Goal: Download file/media: Obtain a digital file from the website

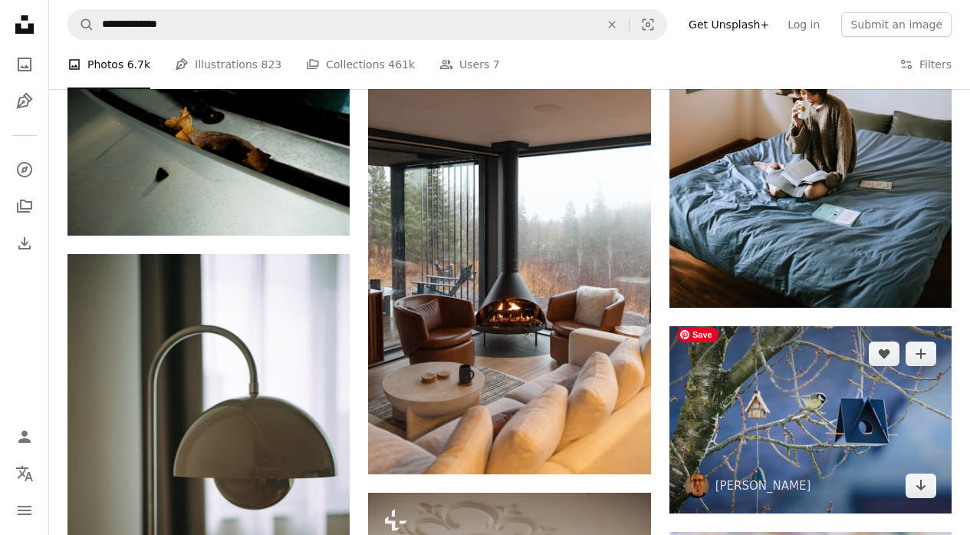
scroll to position [113053, 0]
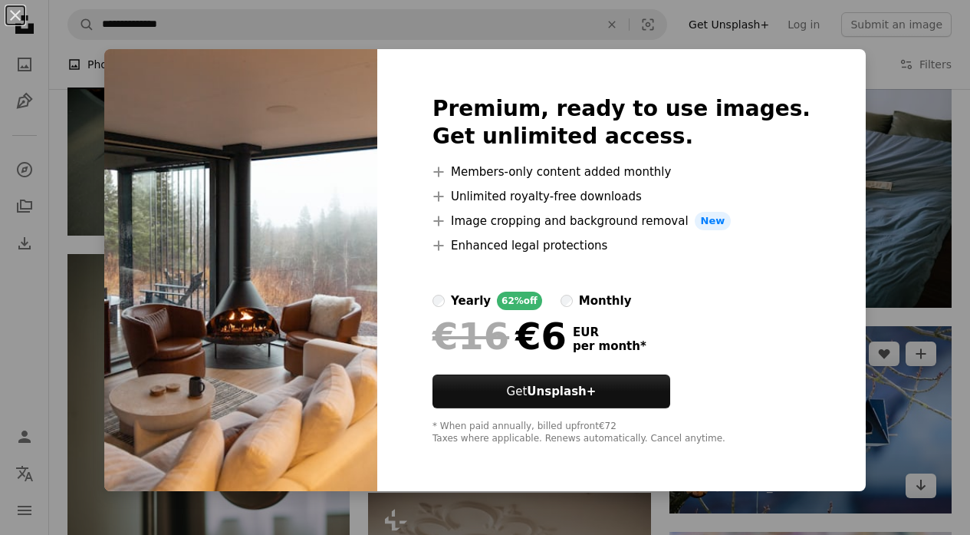
drag, startPoint x: 16, startPoint y: 14, endPoint x: 802, endPoint y: 432, distance: 890.4
click at [22, 18] on button "An X shape" at bounding box center [15, 15] width 18 height 18
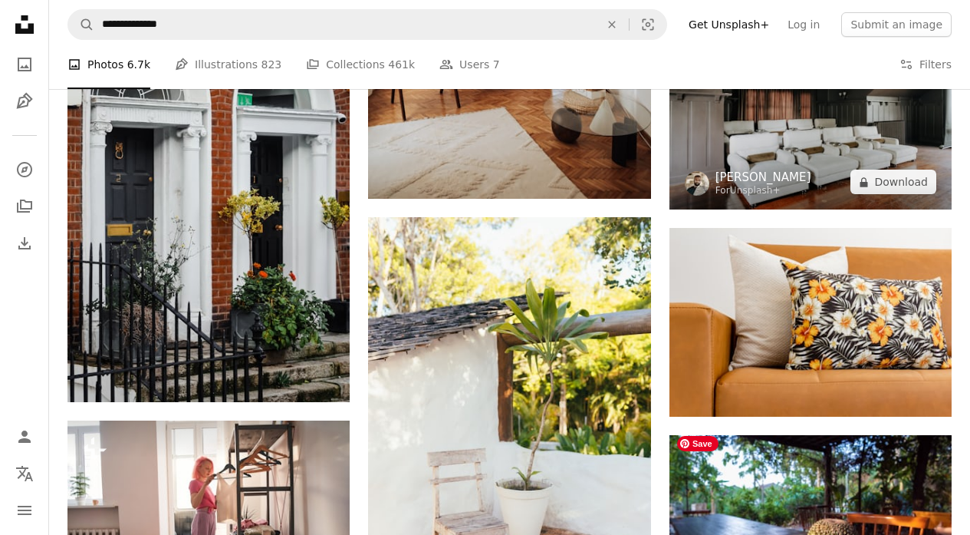
scroll to position [113811, 0]
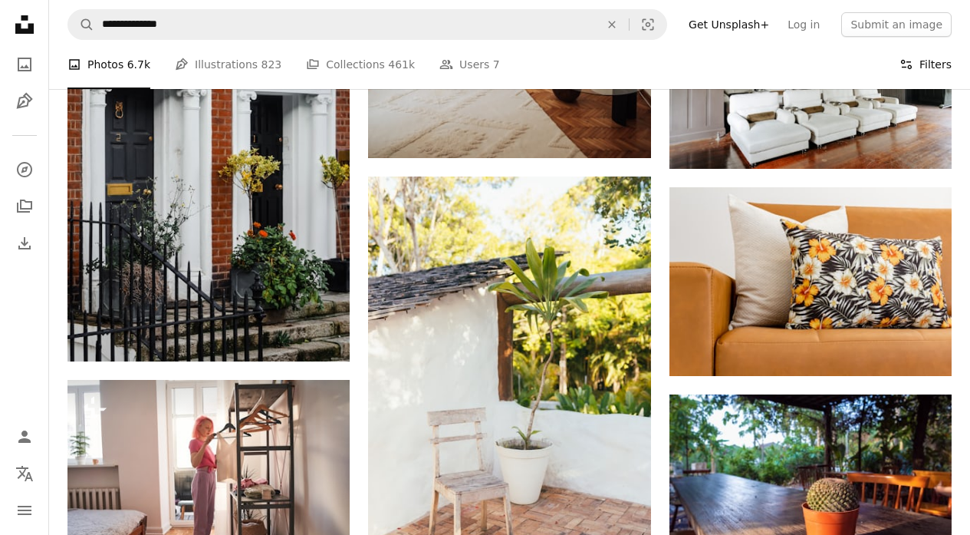
click at [934, 61] on button "Filters Filters" at bounding box center [926, 64] width 52 height 49
click at [925, 64] on button "Filters Filters" at bounding box center [926, 64] width 52 height 49
click at [940, 62] on button "Filters Filters" at bounding box center [926, 64] width 52 height 49
click at [935, 59] on button "Filters Filters" at bounding box center [926, 64] width 52 height 49
click at [934, 63] on button "Filters Filters" at bounding box center [926, 64] width 52 height 49
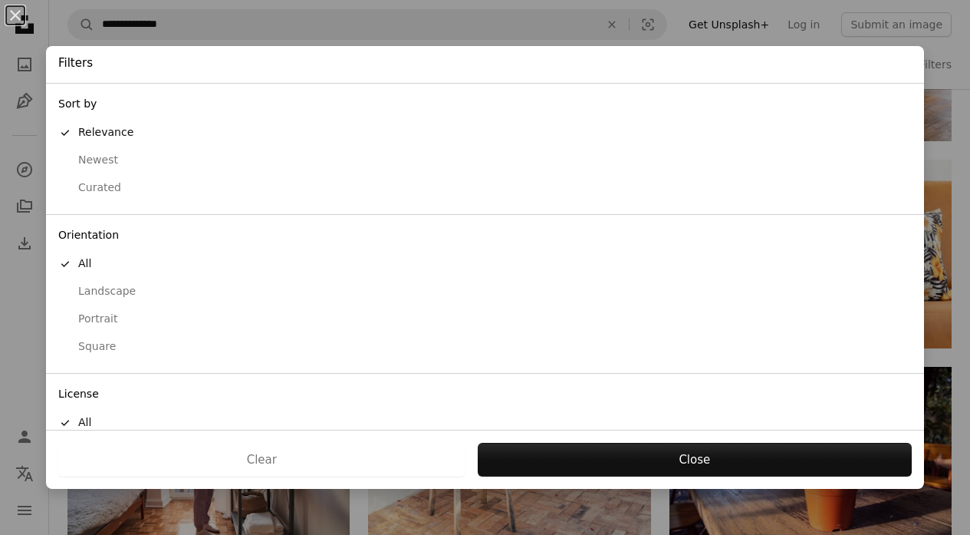
scroll to position [1, 0]
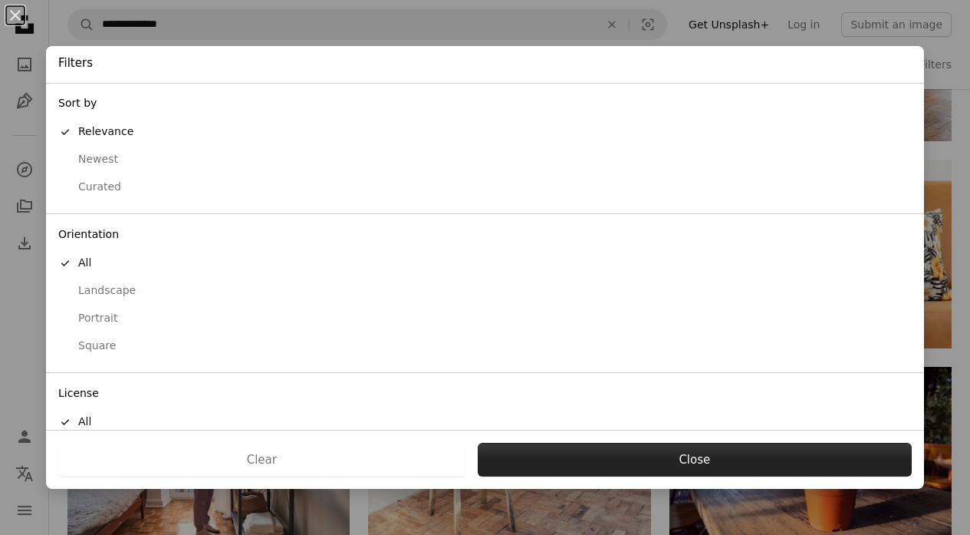
click at [720, 466] on button "Close" at bounding box center [695, 460] width 434 height 34
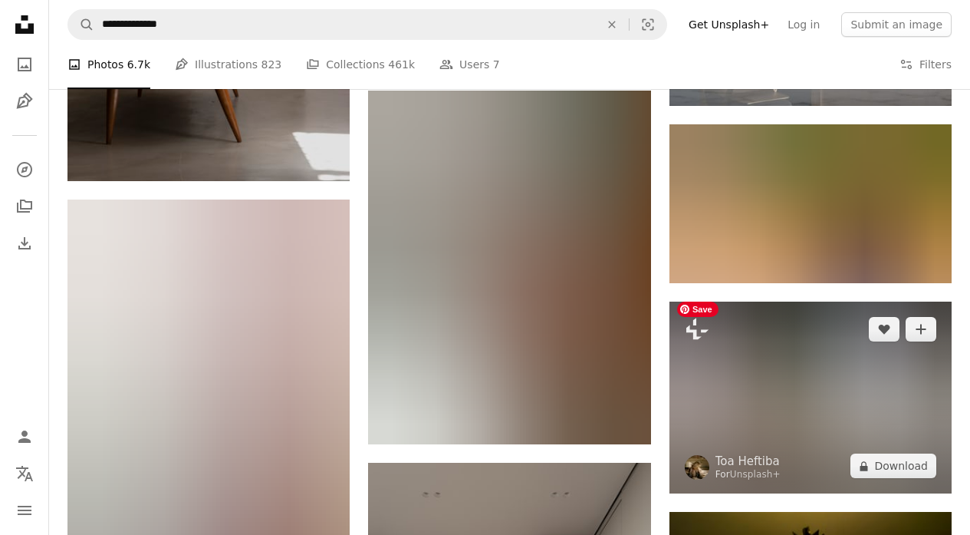
scroll to position [116354, 0]
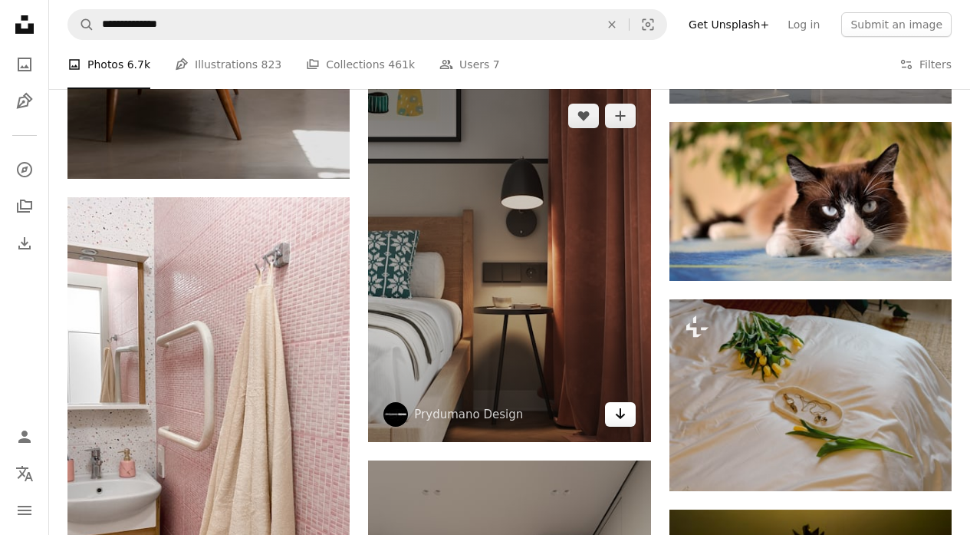
click at [630, 402] on link "Arrow pointing down" at bounding box center [620, 414] width 31 height 25
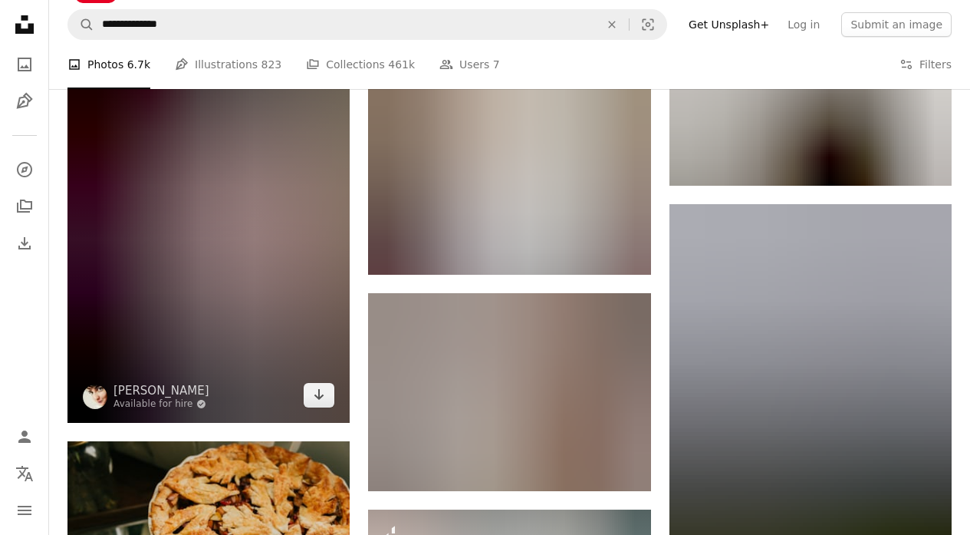
scroll to position [122857, 0]
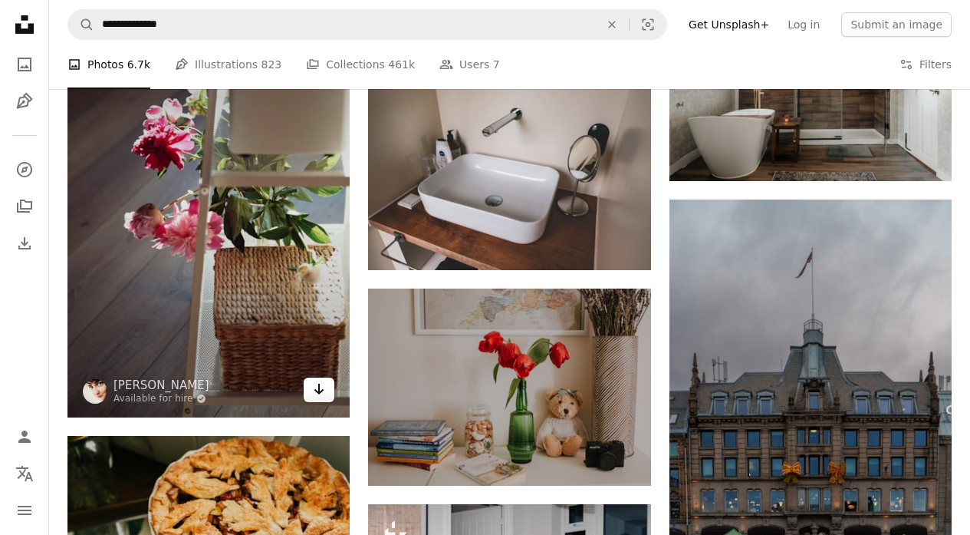
click at [320, 380] on icon "Arrow pointing down" at bounding box center [319, 389] width 12 height 18
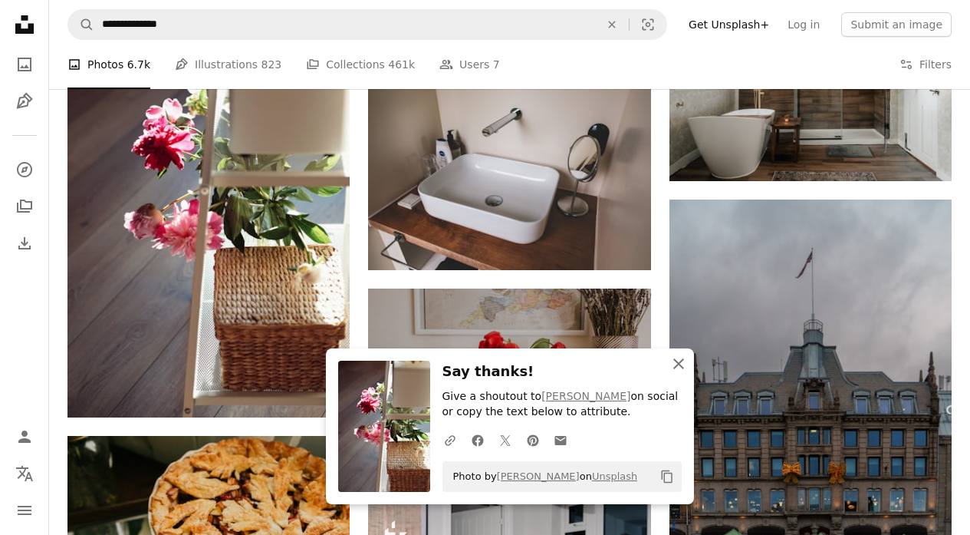
click at [683, 363] on icon "An X shape" at bounding box center [679, 363] width 18 height 18
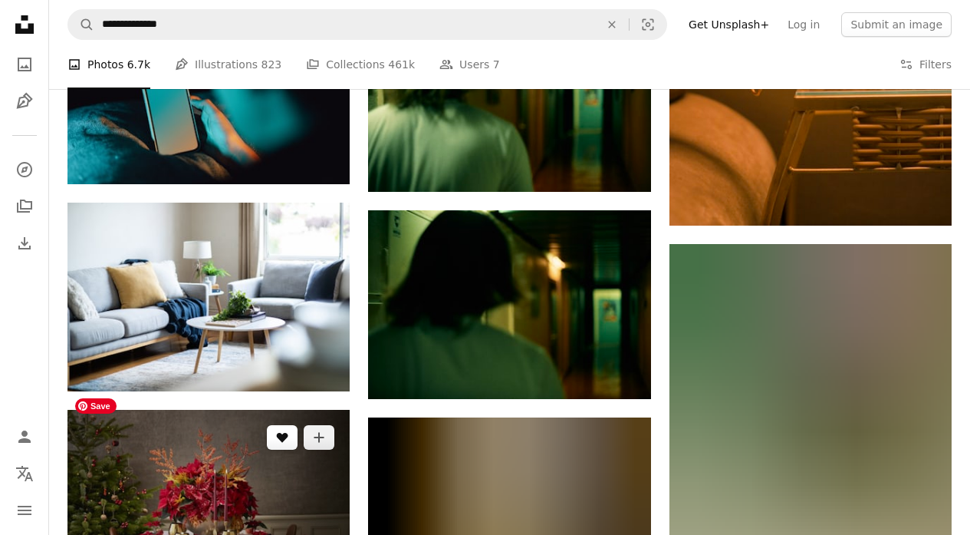
scroll to position [128157, 0]
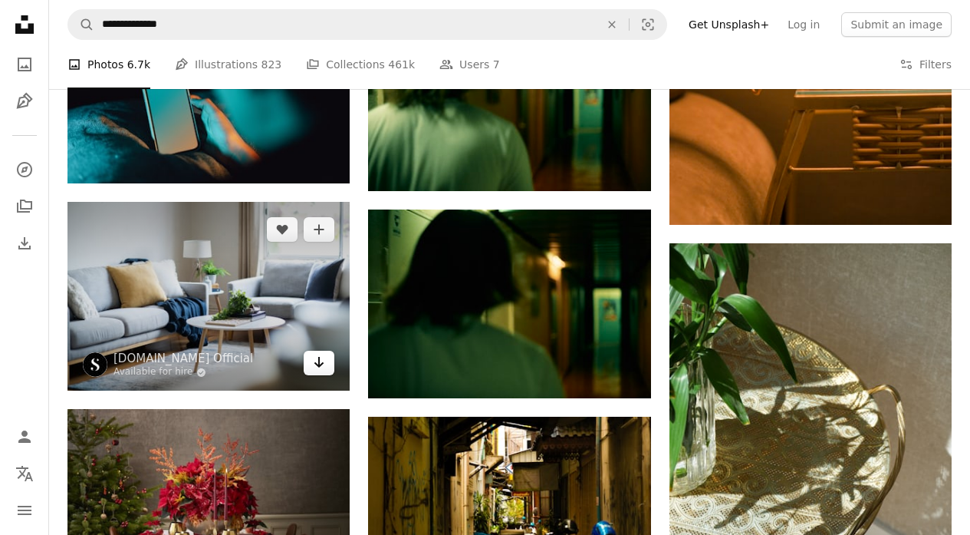
click at [321, 353] on icon "Arrow pointing down" at bounding box center [319, 362] width 12 height 18
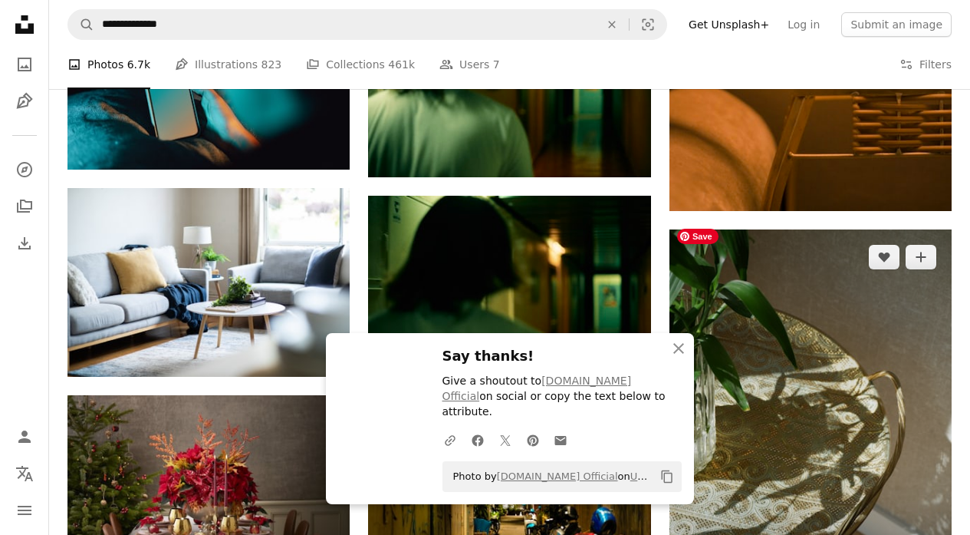
scroll to position [128172, 0]
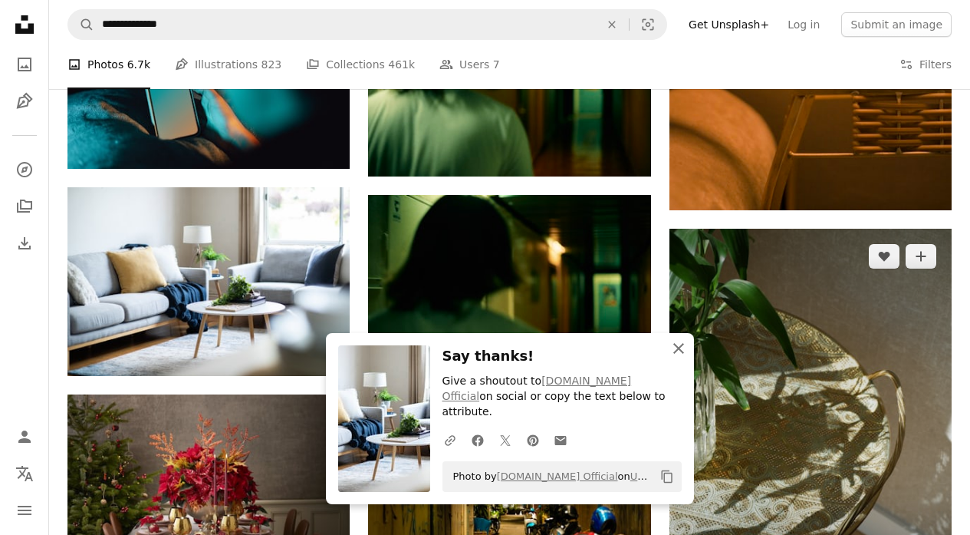
drag, startPoint x: 683, startPoint y: 363, endPoint x: 739, endPoint y: 396, distance: 65.6
click at [683, 357] on icon "An X shape" at bounding box center [679, 348] width 18 height 18
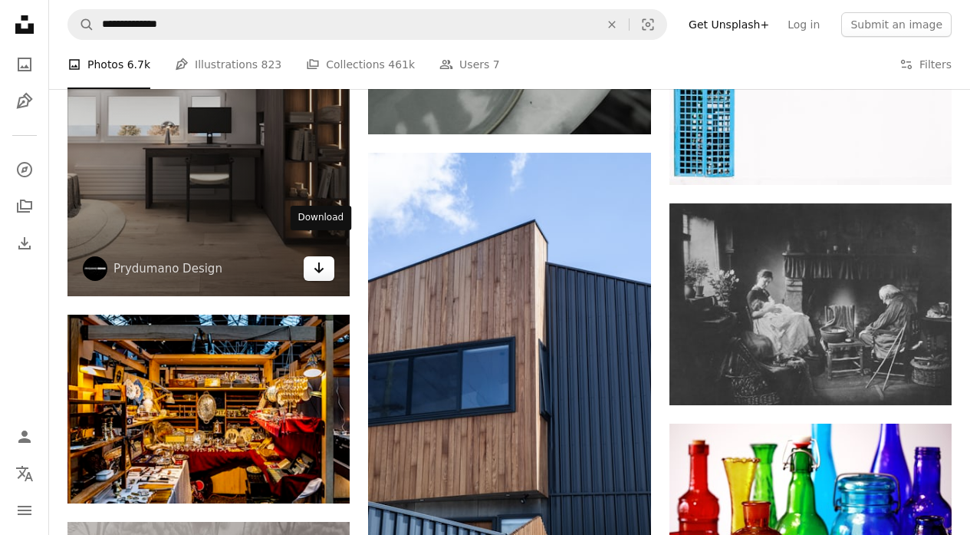
scroll to position [130194, 0]
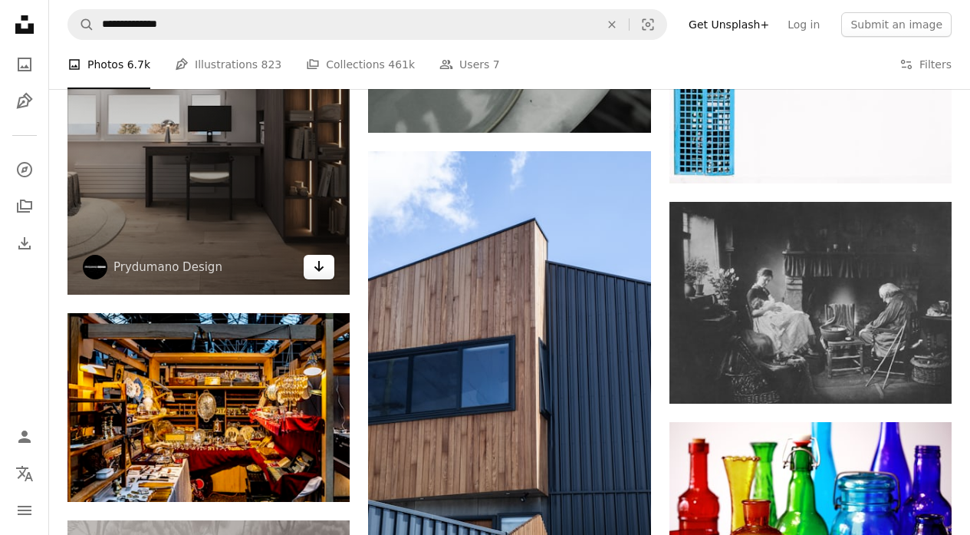
click at [308, 255] on link "Arrow pointing down" at bounding box center [319, 267] width 31 height 25
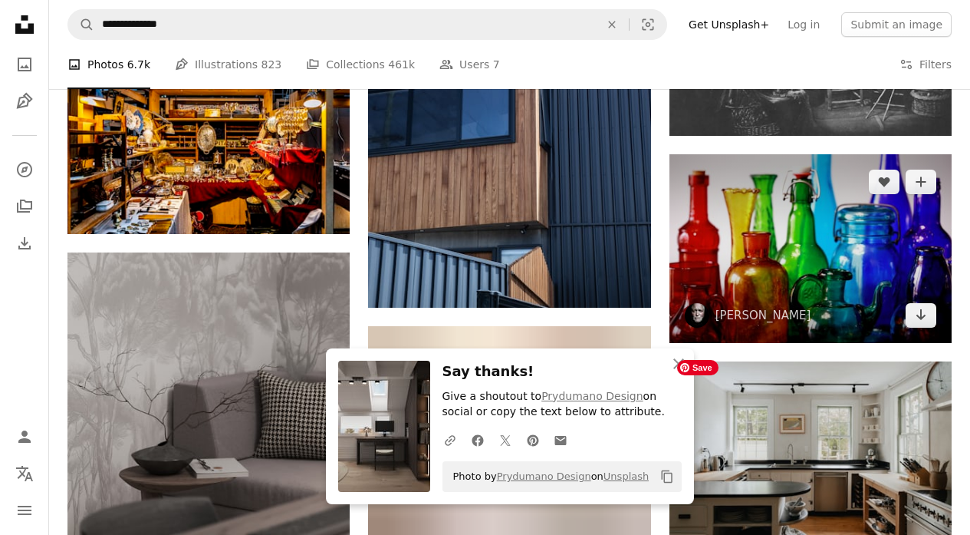
scroll to position [130460, 0]
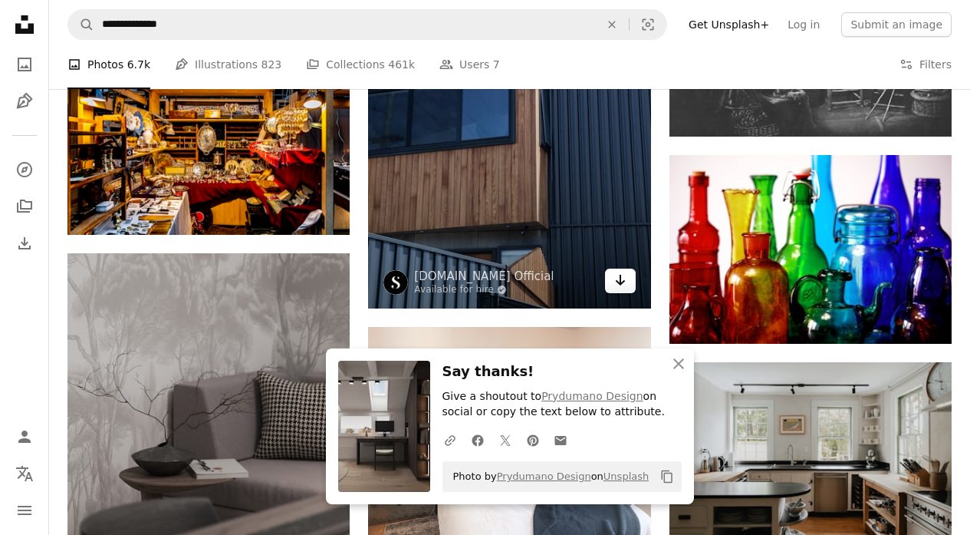
click at [620, 275] on icon "Download" at bounding box center [620, 280] width 10 height 11
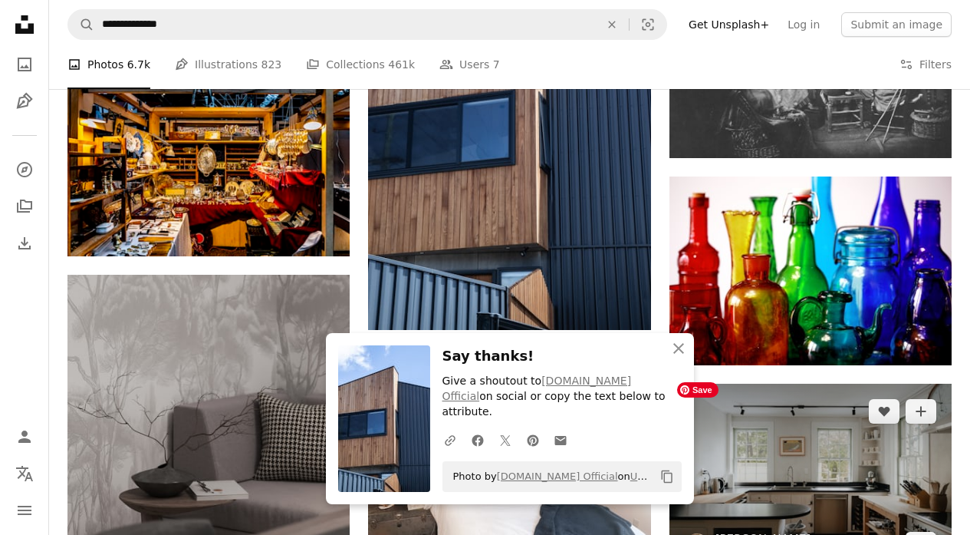
scroll to position [130444, 0]
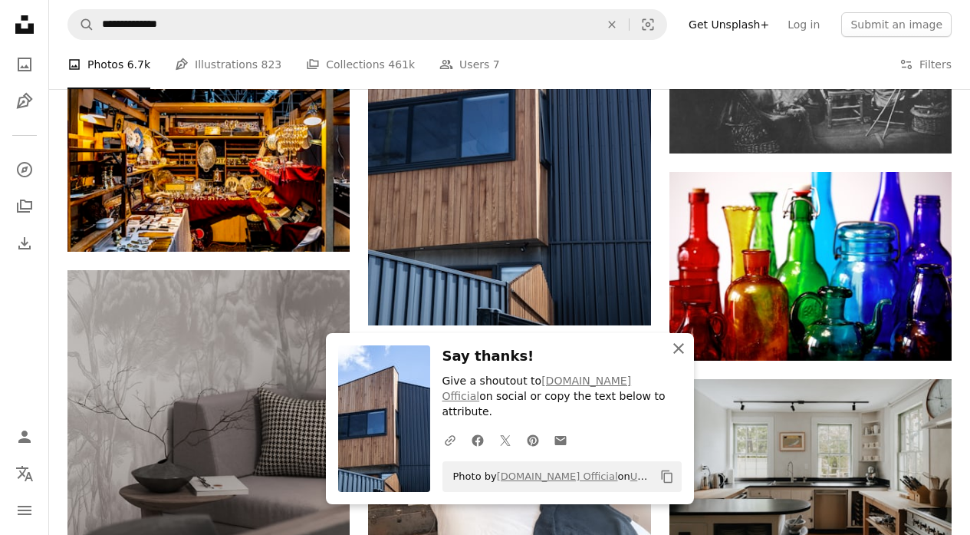
click at [677, 354] on icon "button" at bounding box center [678, 348] width 11 height 11
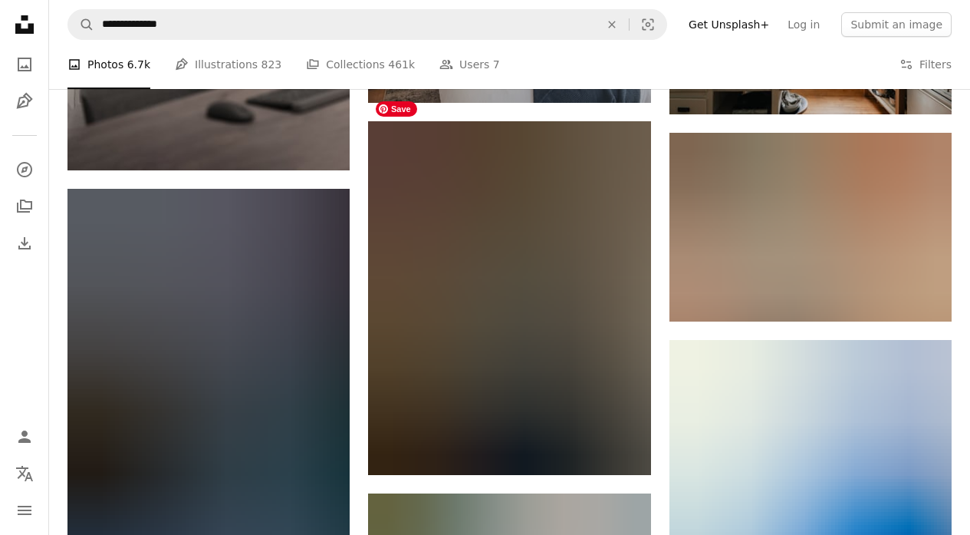
scroll to position [130872, 0]
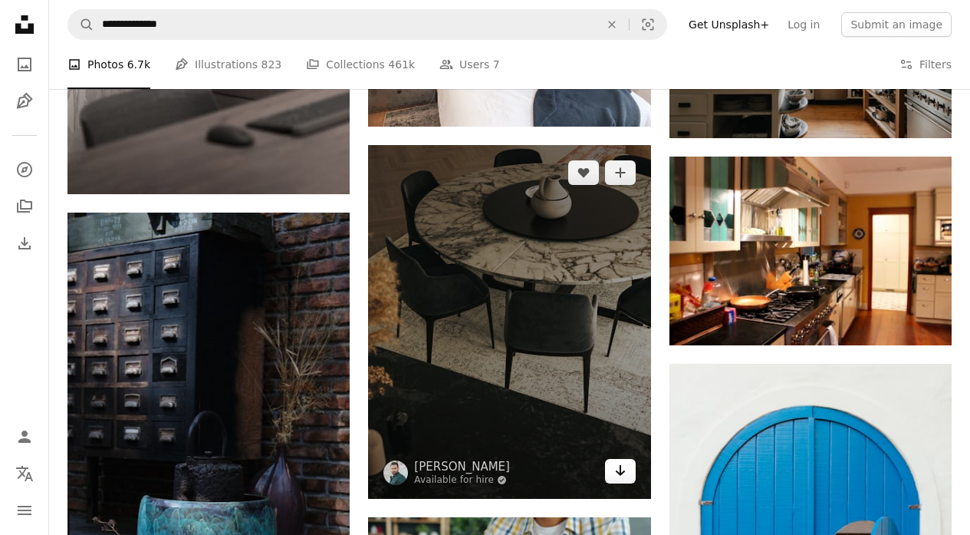
click at [614, 461] on icon "Arrow pointing down" at bounding box center [620, 470] width 12 height 18
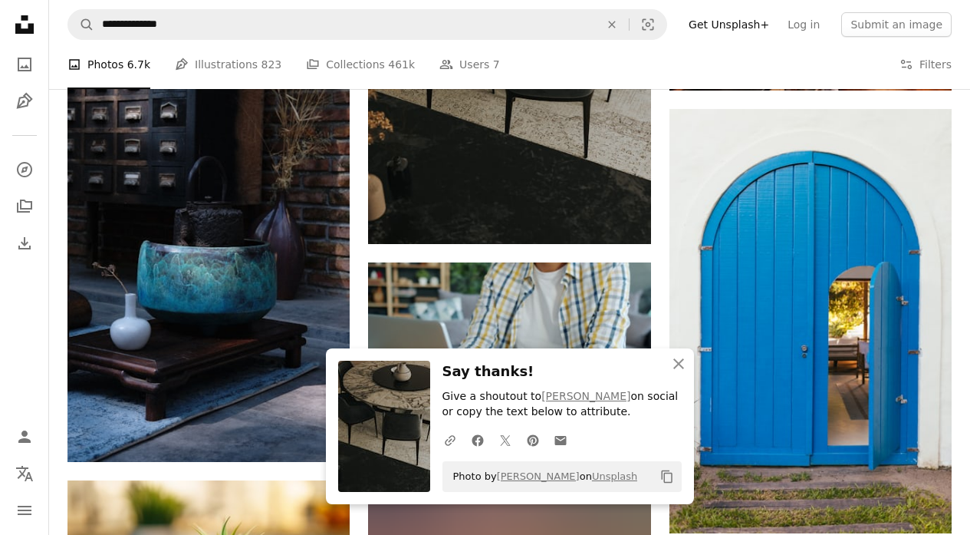
scroll to position [131150, 0]
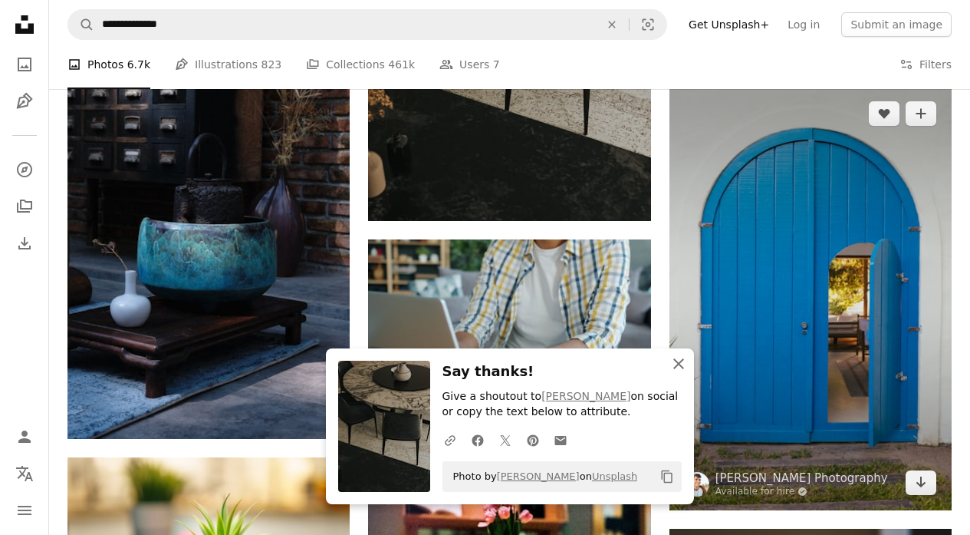
drag, startPoint x: 680, startPoint y: 362, endPoint x: 702, endPoint y: 397, distance: 41.1
click at [680, 362] on icon "button" at bounding box center [678, 363] width 11 height 11
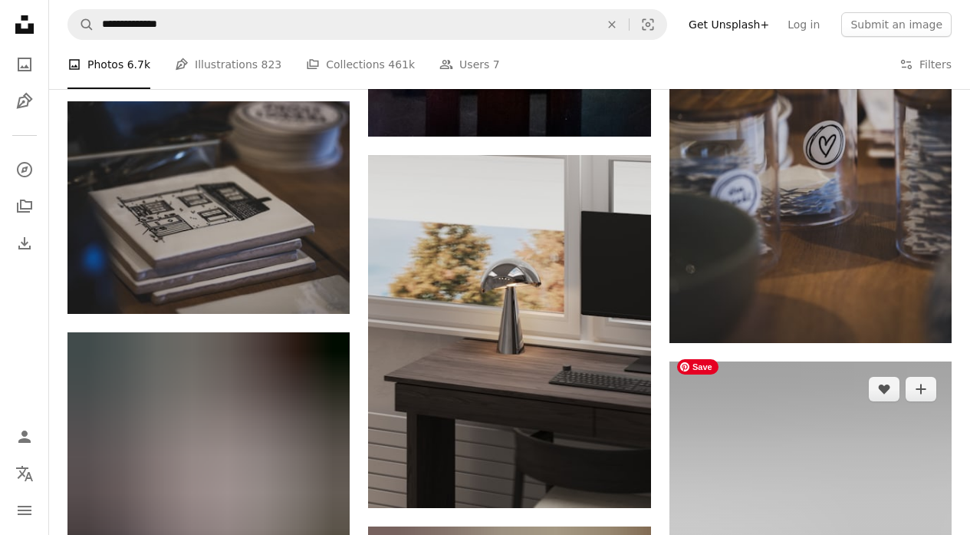
scroll to position [131716, 0]
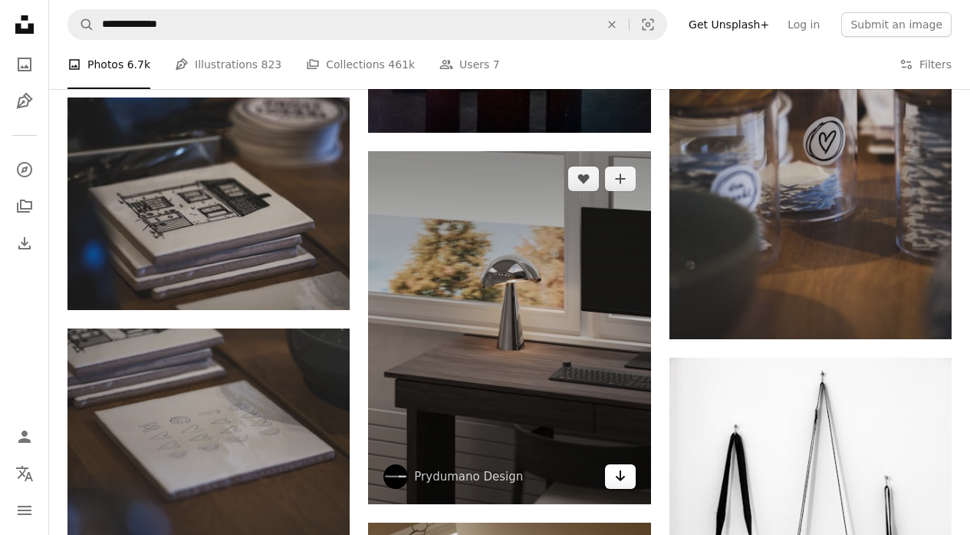
click at [619, 470] on icon "Download" at bounding box center [620, 475] width 10 height 11
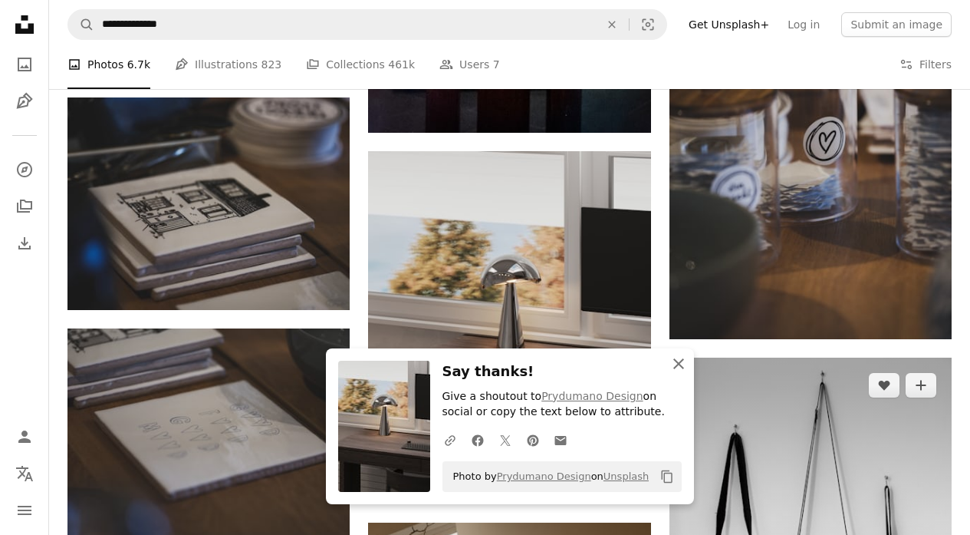
drag, startPoint x: 678, startPoint y: 362, endPoint x: 725, endPoint y: 406, distance: 64.6
click at [678, 363] on icon "button" at bounding box center [678, 363] width 11 height 11
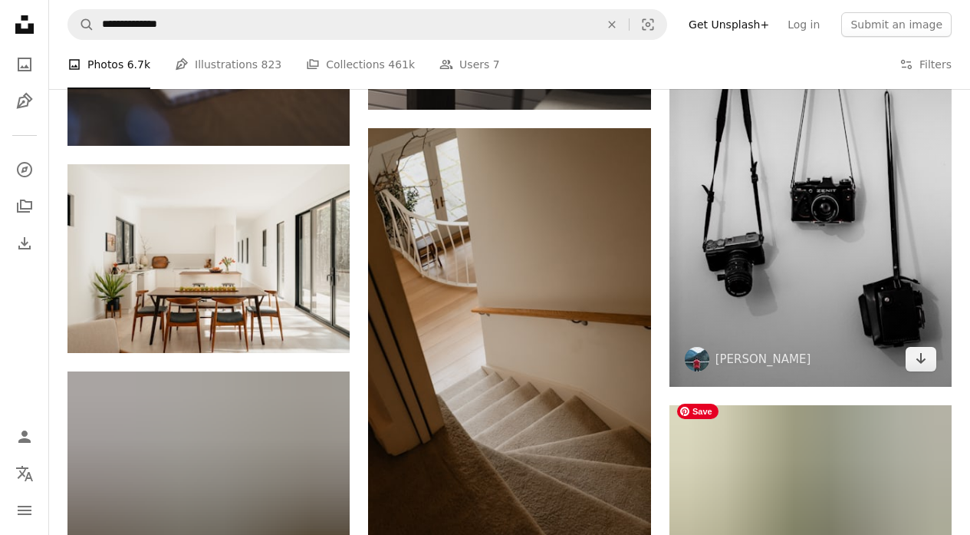
scroll to position [132113, 0]
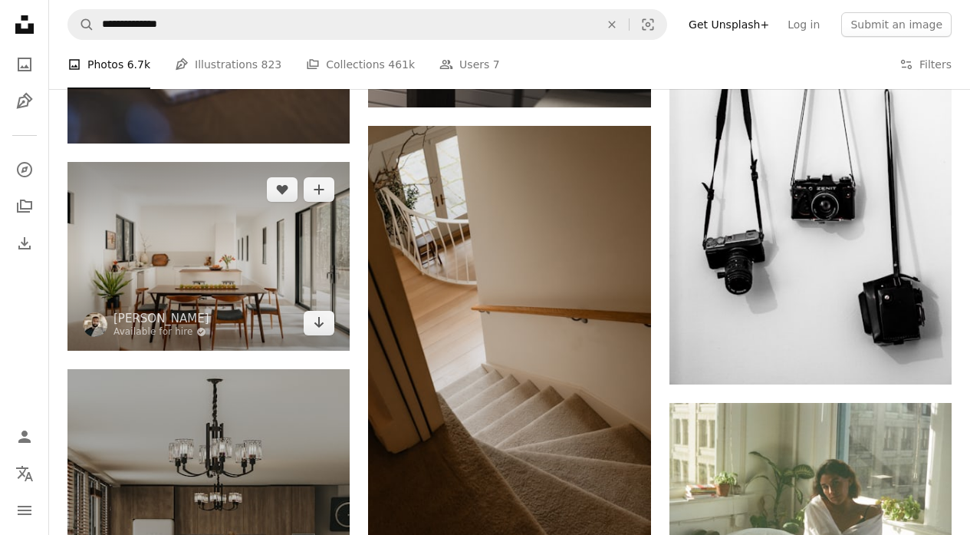
drag, startPoint x: 324, startPoint y: 302, endPoint x: 334, endPoint y: 315, distance: 16.4
click at [323, 317] on icon "Download" at bounding box center [319, 322] width 10 height 11
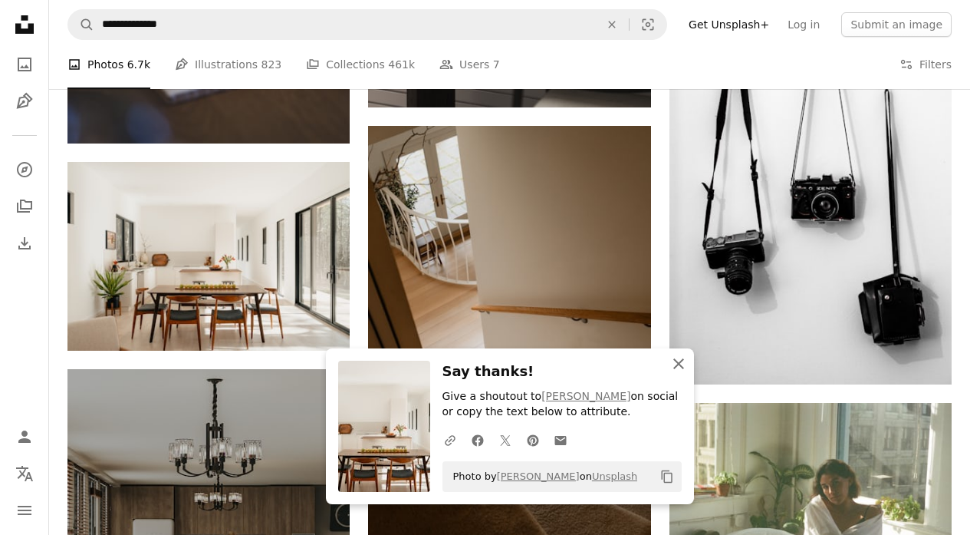
drag, startPoint x: 682, startPoint y: 364, endPoint x: 668, endPoint y: 389, distance: 28.8
click at [682, 364] on icon "An X shape" at bounding box center [679, 363] width 18 height 18
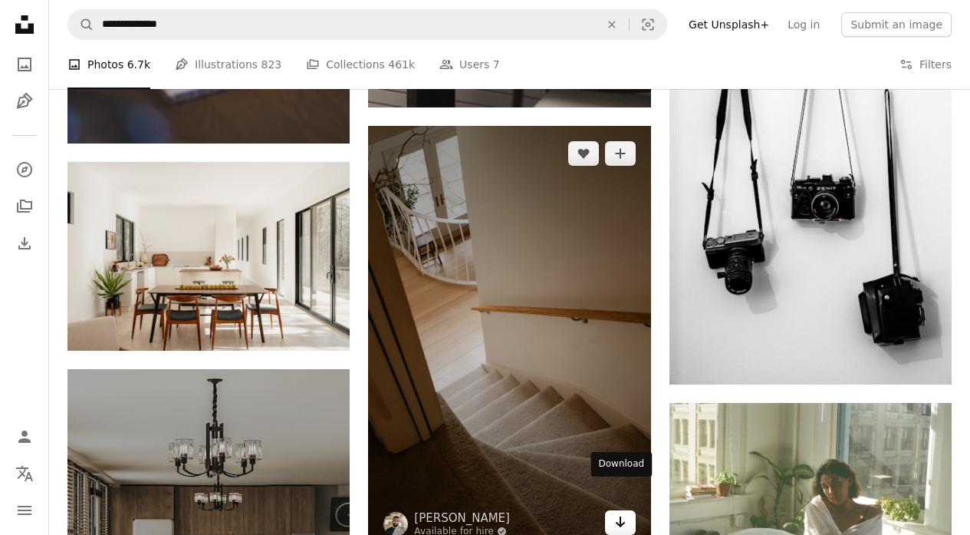
click at [624, 512] on icon "Arrow pointing down" at bounding box center [620, 521] width 12 height 18
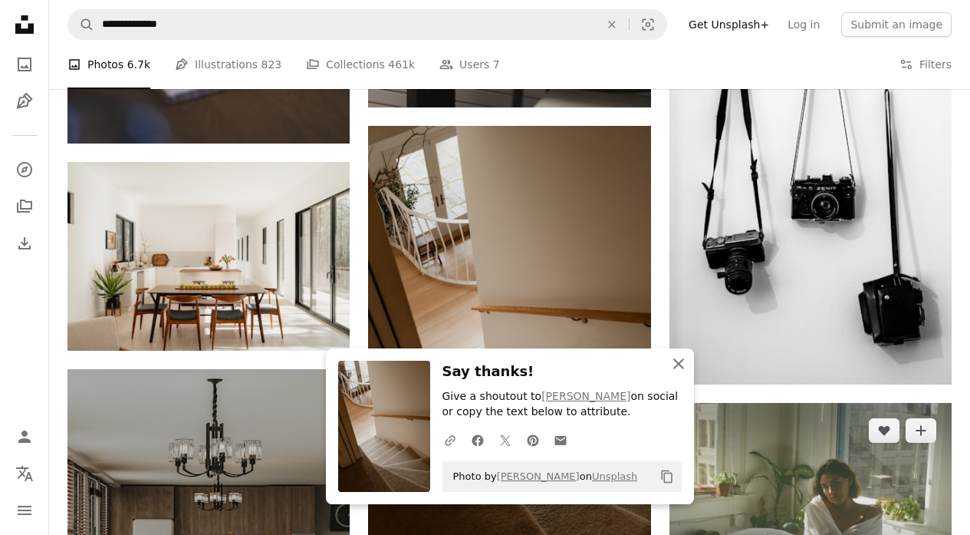
click at [680, 363] on icon "An X shape" at bounding box center [679, 363] width 18 height 18
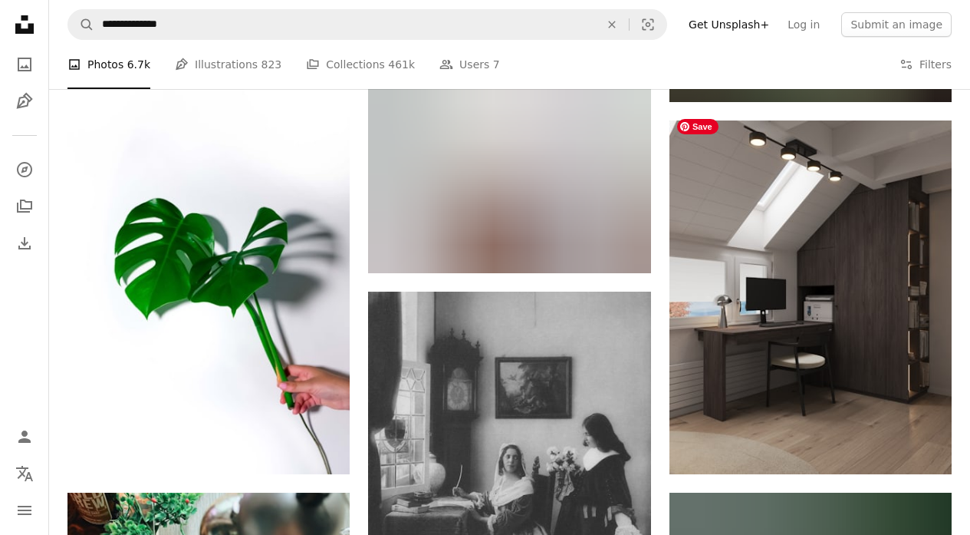
scroll to position [132801, 0]
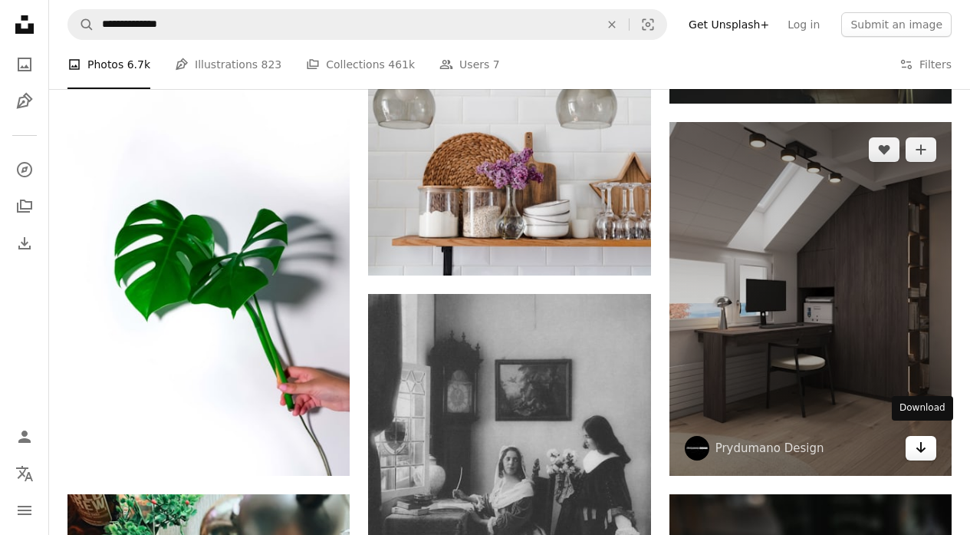
click at [922, 442] on icon "Download" at bounding box center [922, 447] width 10 height 11
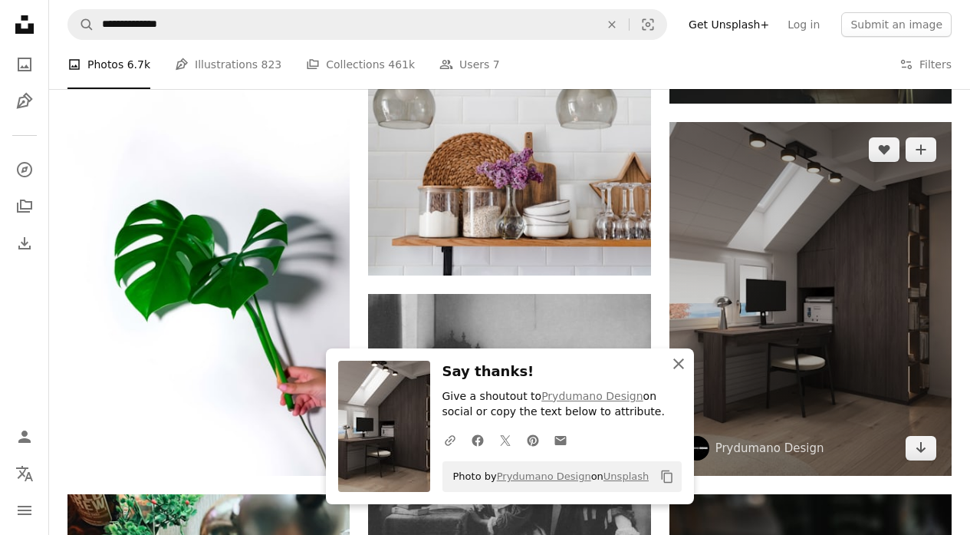
drag, startPoint x: 685, startPoint y: 365, endPoint x: 696, endPoint y: 428, distance: 63.9
click at [685, 365] on icon "An X shape" at bounding box center [679, 363] width 18 height 18
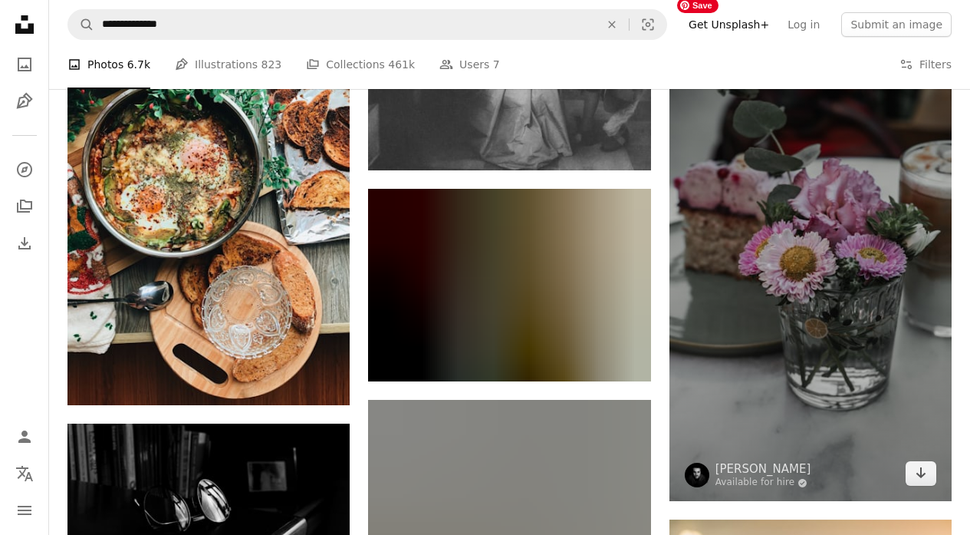
scroll to position [133315, 0]
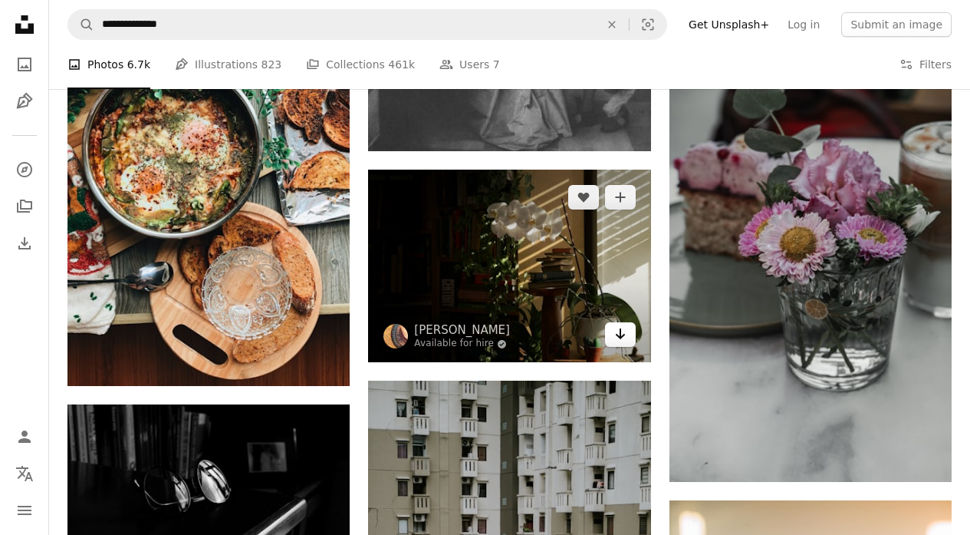
click at [619, 324] on icon "Arrow pointing down" at bounding box center [620, 333] width 12 height 18
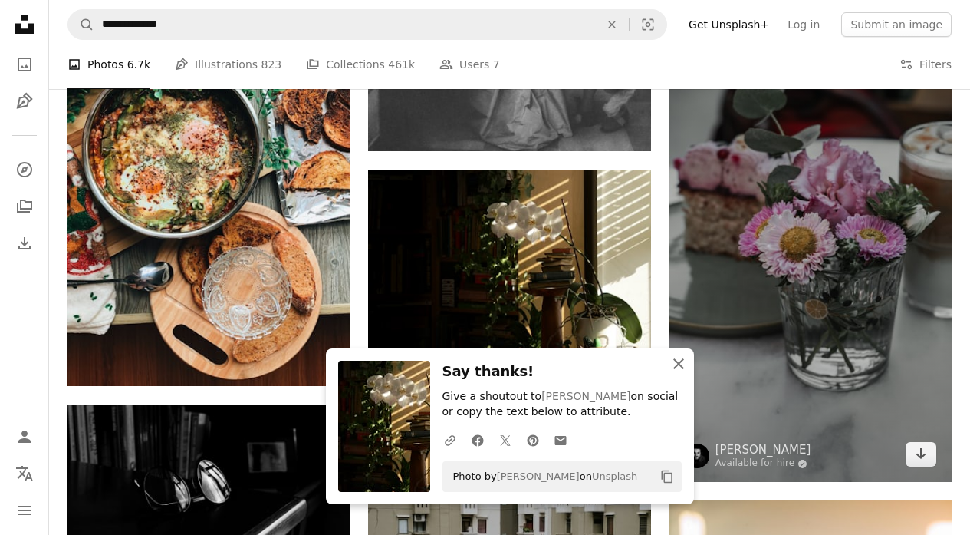
drag, startPoint x: 679, startPoint y: 364, endPoint x: 708, endPoint y: 392, distance: 40.7
click at [679, 364] on icon "button" at bounding box center [678, 363] width 11 height 11
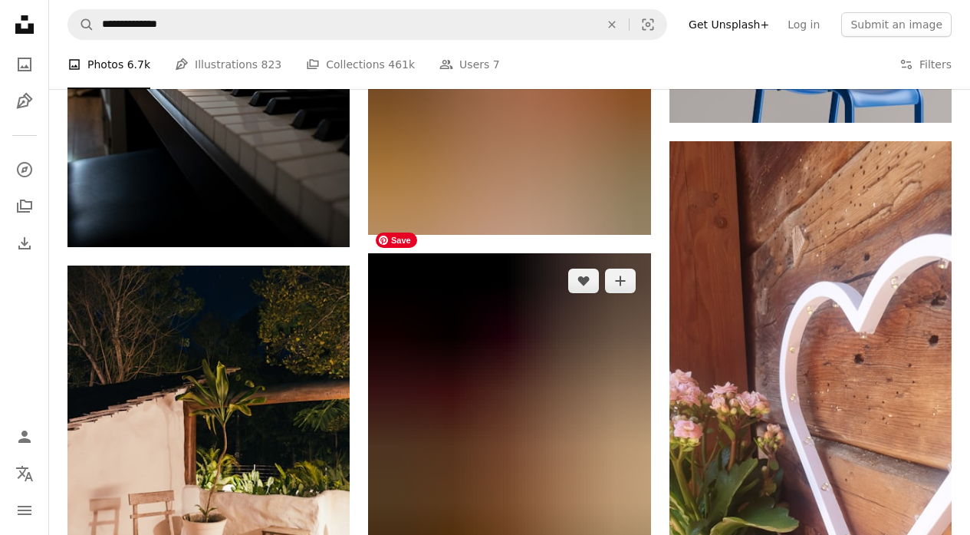
scroll to position [135213, 0]
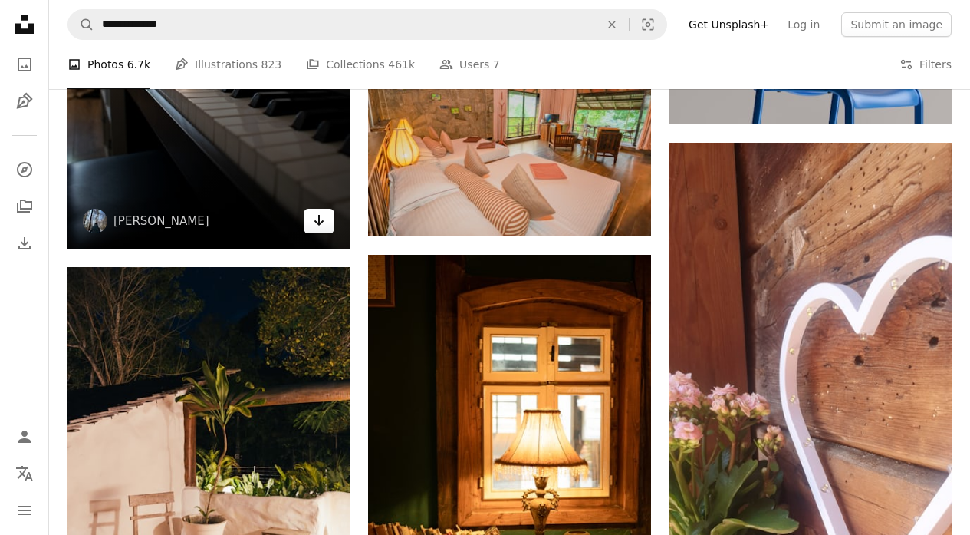
click at [316, 211] on icon "Arrow pointing down" at bounding box center [319, 220] width 12 height 18
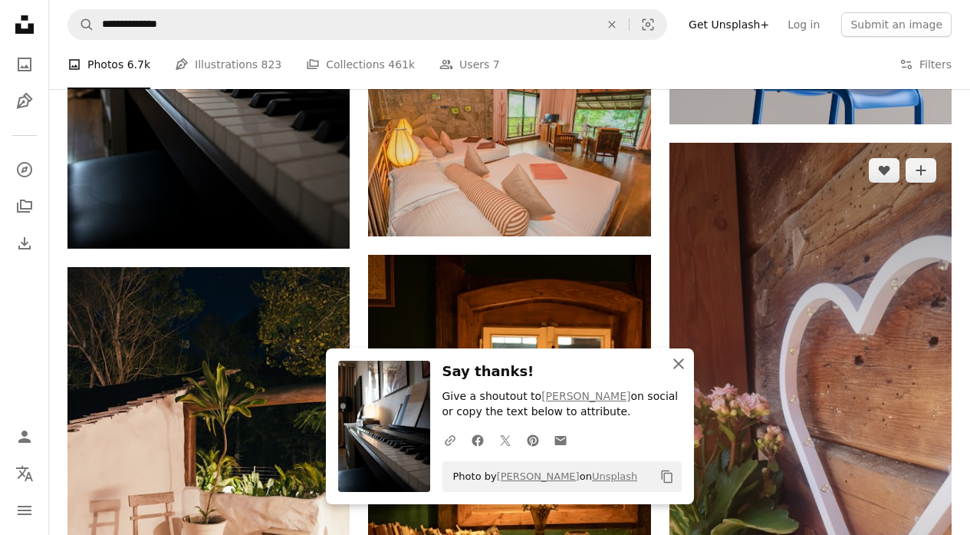
drag, startPoint x: 680, startPoint y: 360, endPoint x: 725, endPoint y: 416, distance: 71.5
click at [680, 360] on icon "An X shape" at bounding box center [679, 363] width 18 height 18
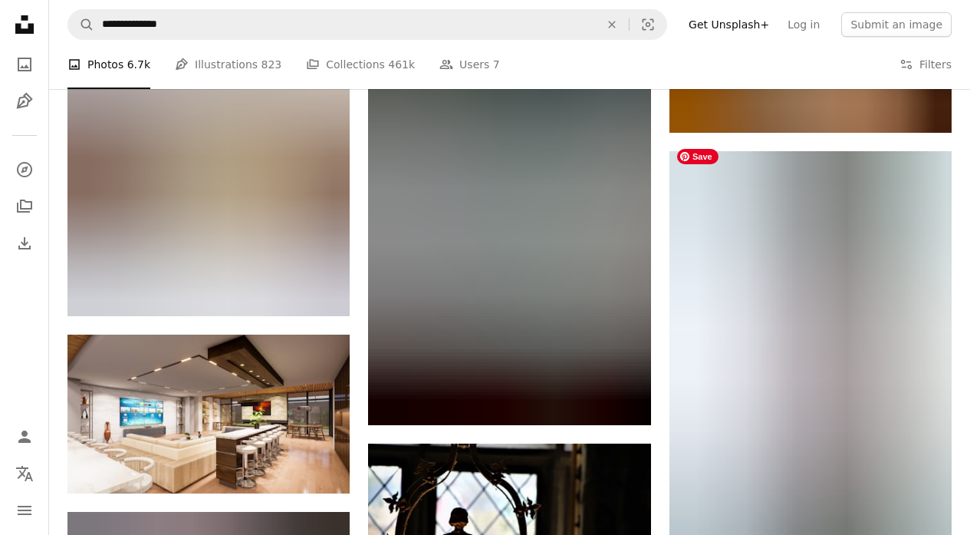
scroll to position [142616, 0]
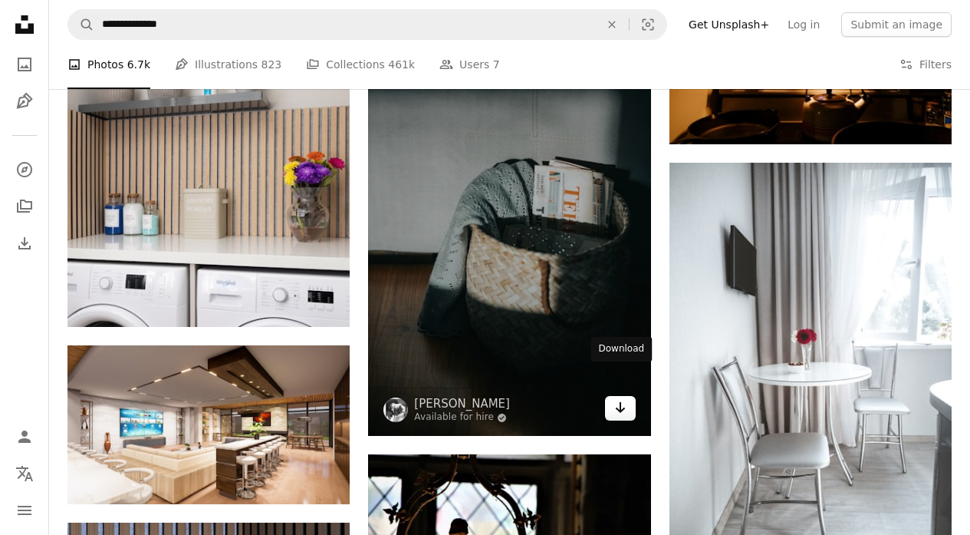
click at [617, 398] on icon "Arrow pointing down" at bounding box center [620, 407] width 12 height 18
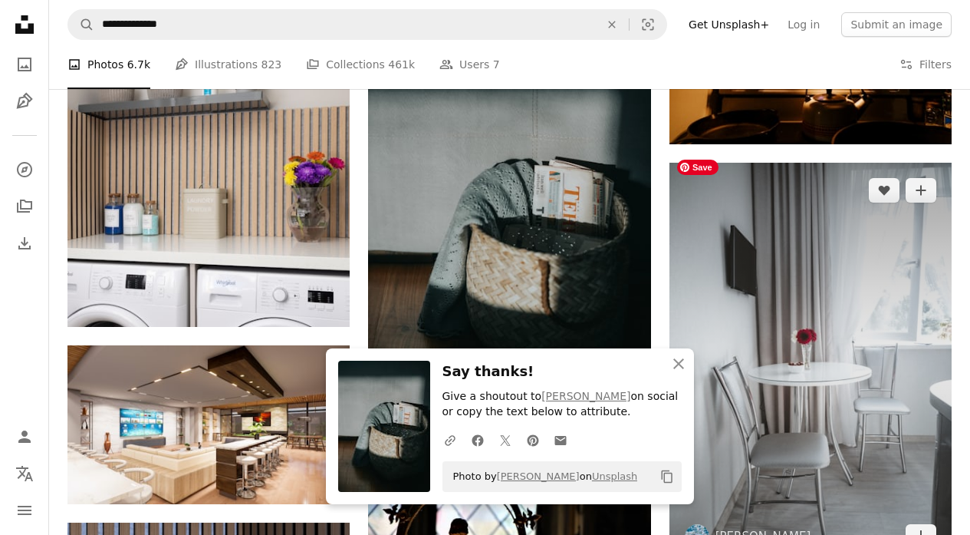
scroll to position [142635, 0]
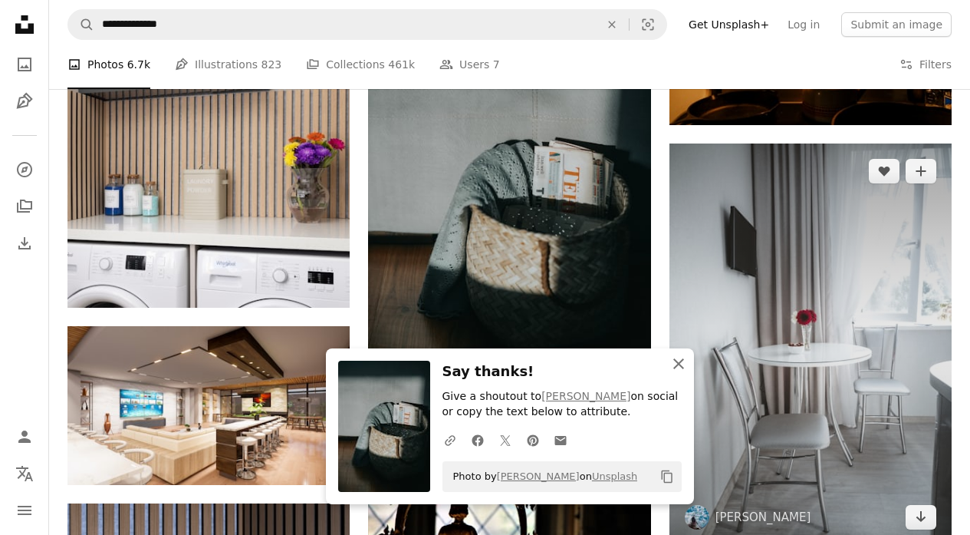
drag, startPoint x: 676, startPoint y: 364, endPoint x: 706, endPoint y: 397, distance: 44.5
click at [676, 364] on icon "button" at bounding box center [678, 363] width 11 height 11
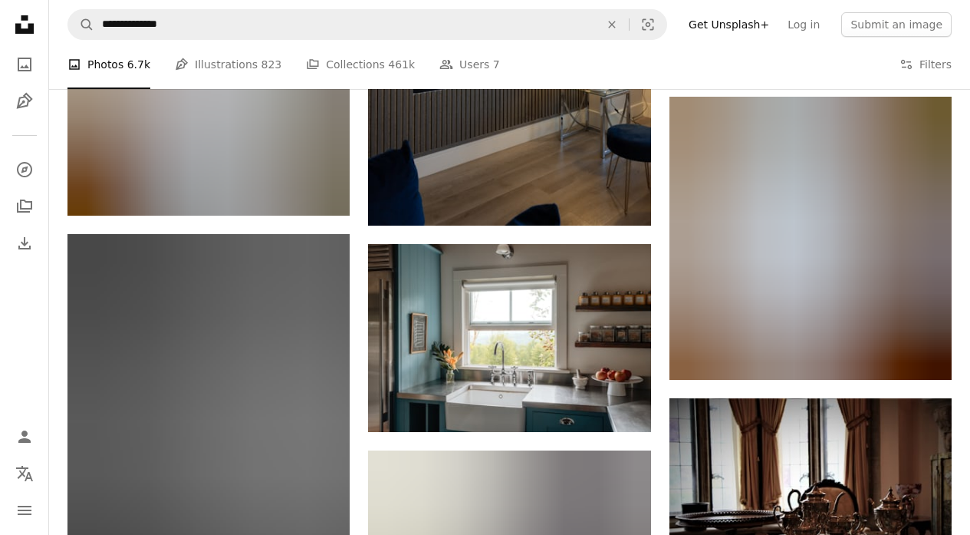
scroll to position [145050, 0]
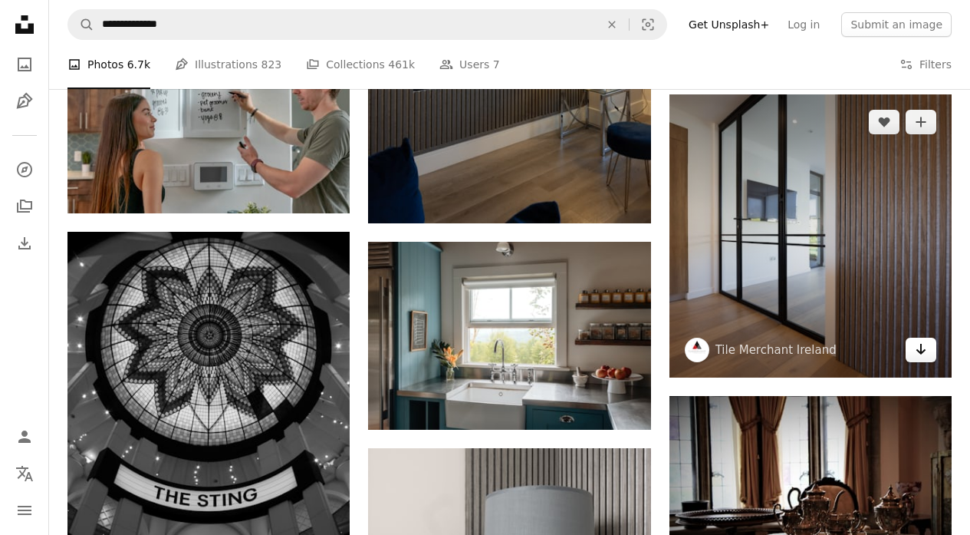
click at [919, 341] on icon "Arrow pointing down" at bounding box center [921, 349] width 12 height 18
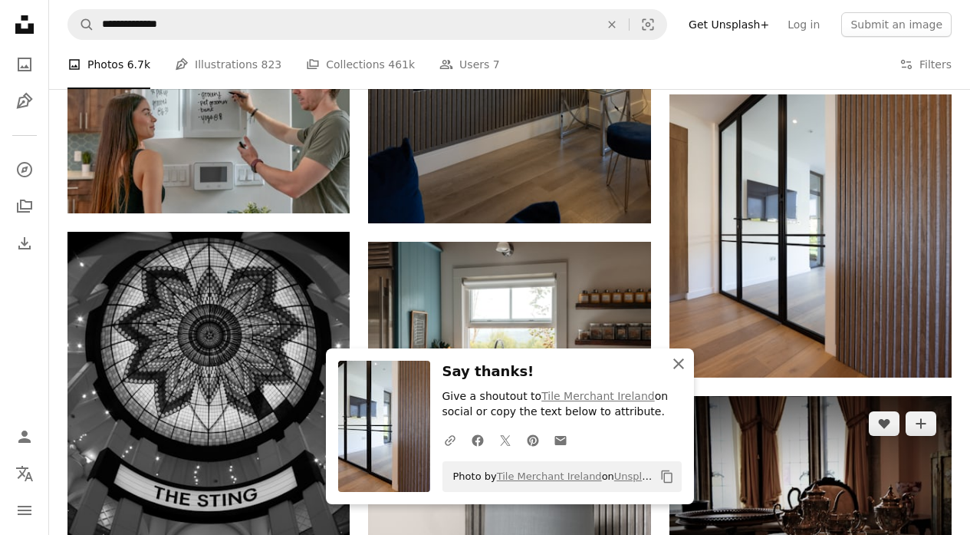
drag, startPoint x: 680, startPoint y: 362, endPoint x: 737, endPoint y: 437, distance: 94.2
click at [680, 362] on icon "An X shape" at bounding box center [679, 363] width 18 height 18
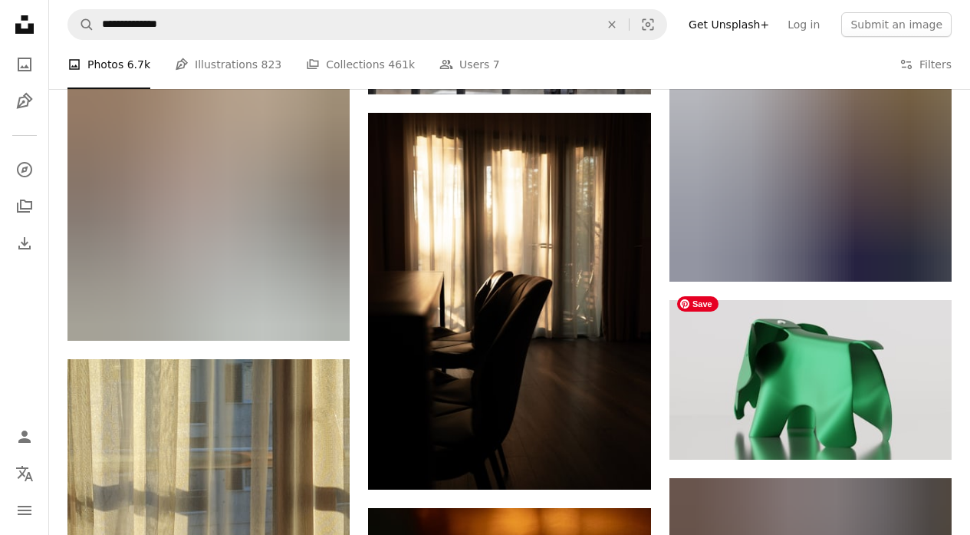
scroll to position [147827, 0]
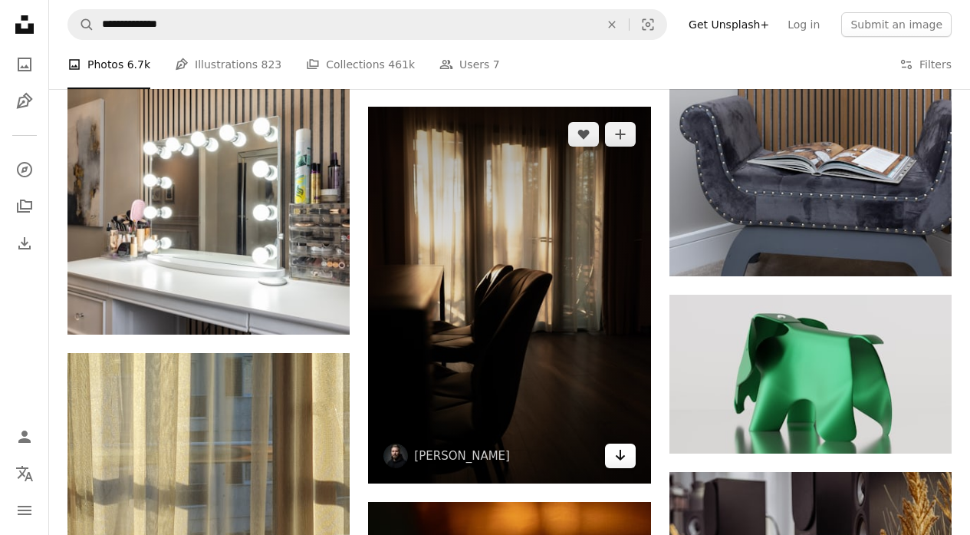
click at [630, 443] on link "Arrow pointing down" at bounding box center [620, 455] width 31 height 25
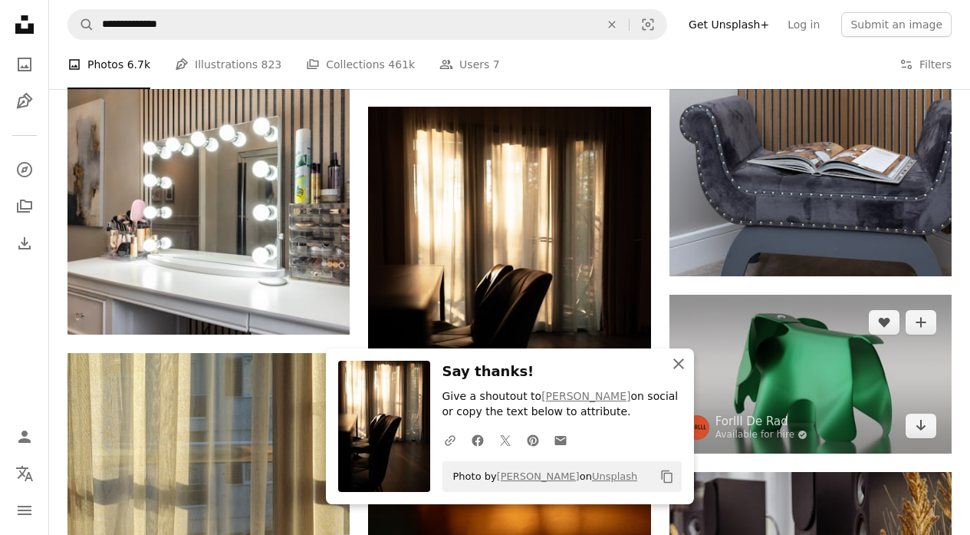
drag, startPoint x: 680, startPoint y: 361, endPoint x: 705, endPoint y: 390, distance: 38.6
click at [680, 361] on icon "button" at bounding box center [678, 363] width 11 height 11
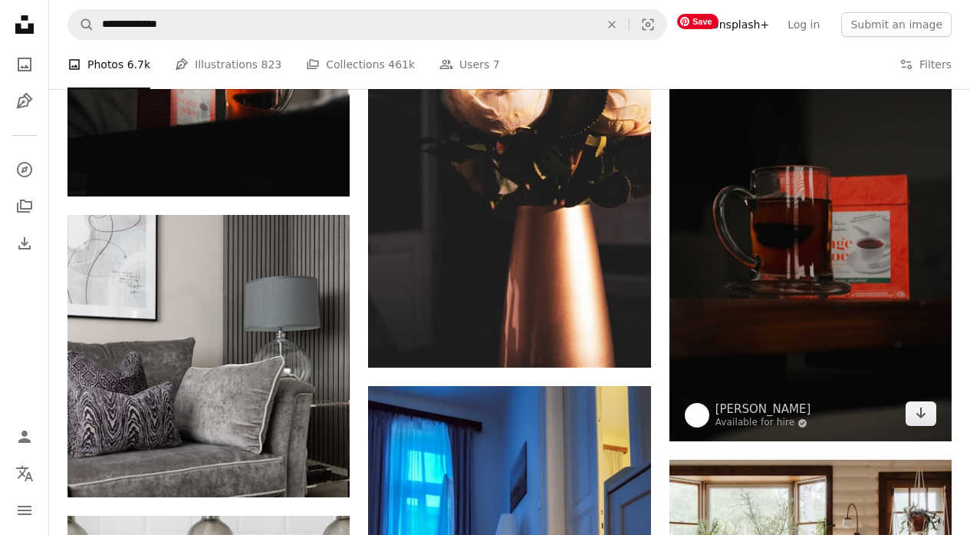
scroll to position [150431, 0]
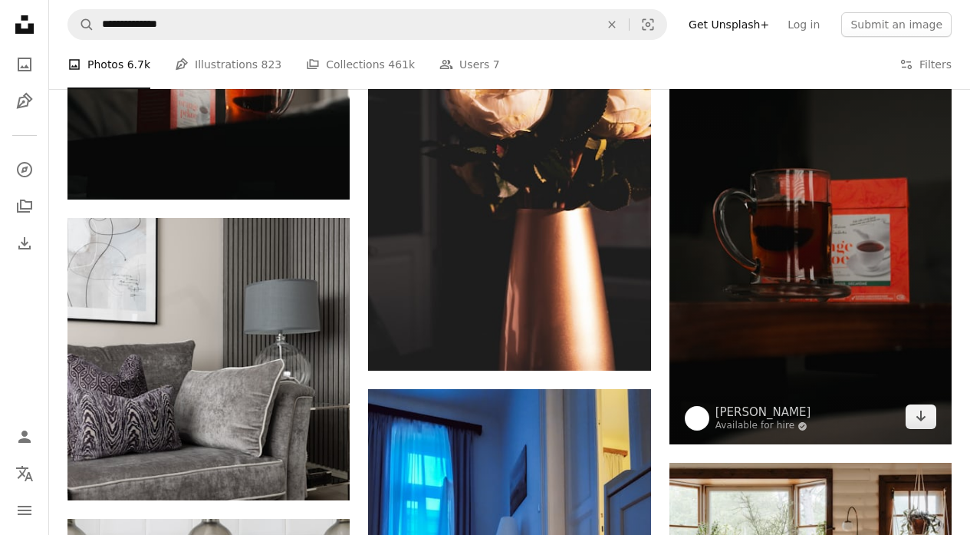
click at [686, 416] on div at bounding box center [697, 418] width 25 height 25
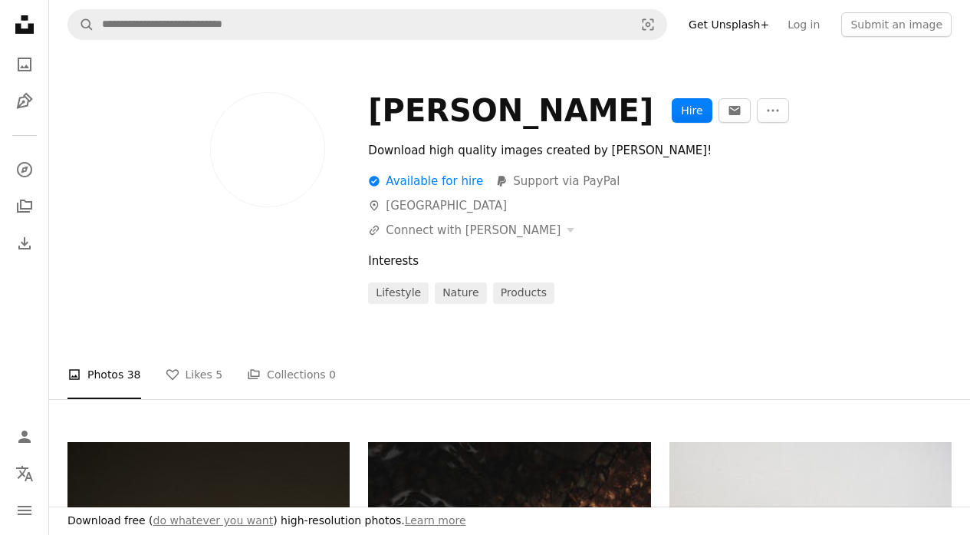
scroll to position [3, 0]
